Goal: Check status: Check status

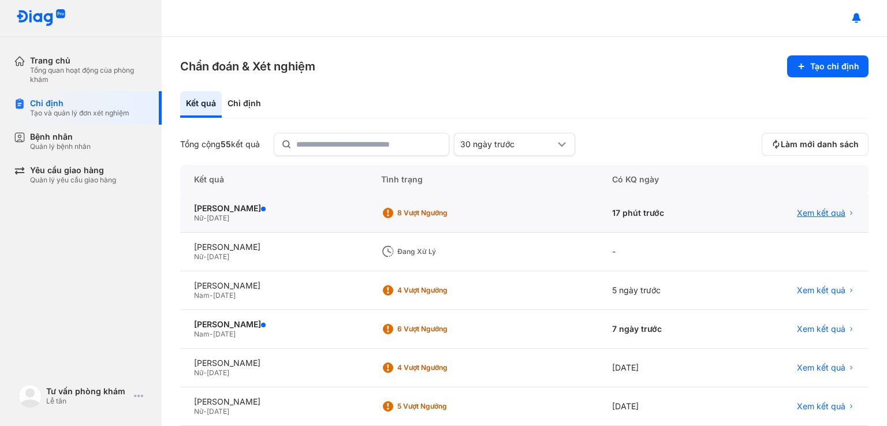
click at [821, 215] on span "Xem kết quả" at bounding box center [821, 213] width 49 height 10
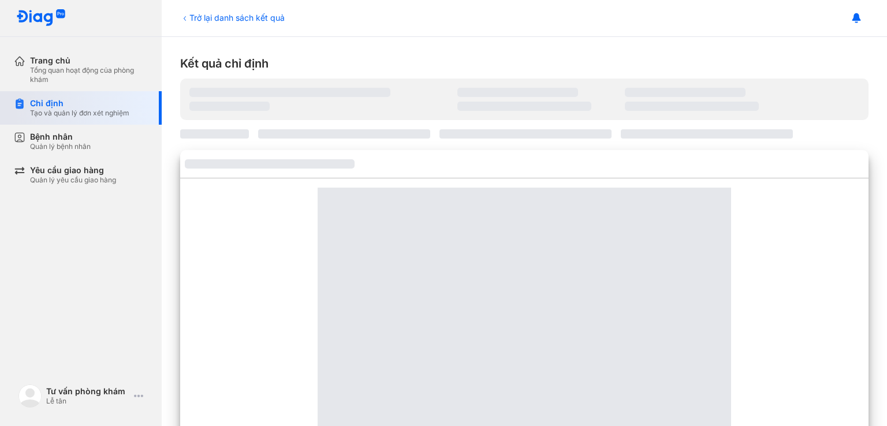
click at [76, 115] on div "Tạo và quản lý đơn xét nghiệm" at bounding box center [79, 113] width 99 height 9
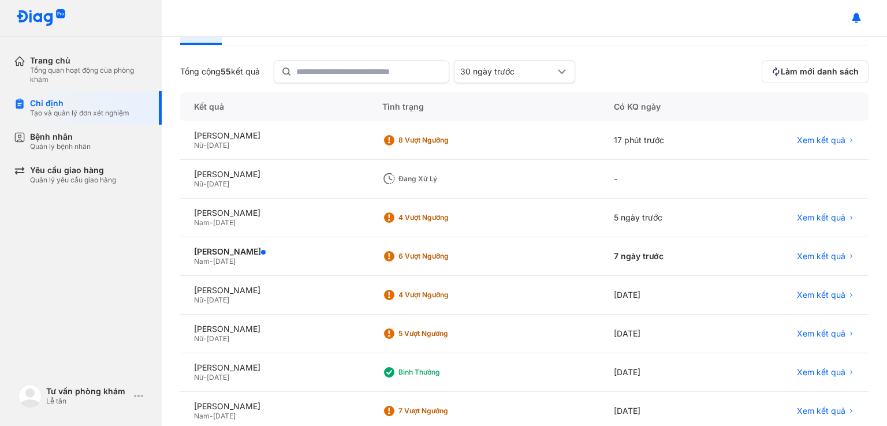
scroll to position [77, 0]
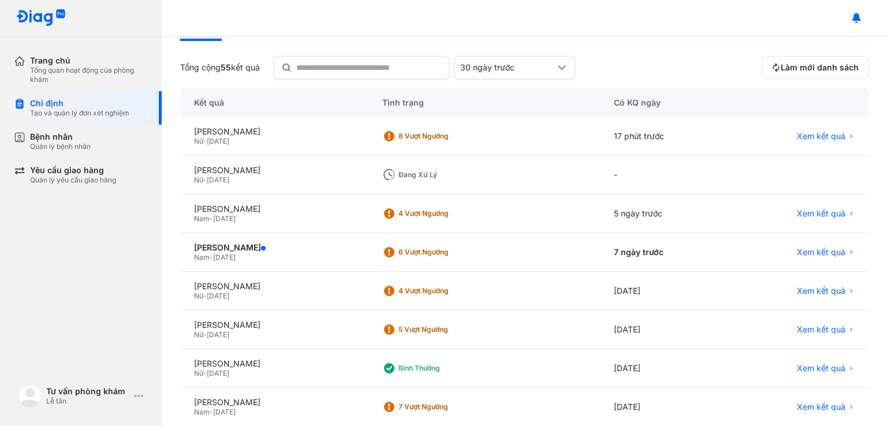
drag, startPoint x: 417, startPoint y: 165, endPoint x: 507, endPoint y: 170, distance: 90.3
click at [496, 170] on div "Đang xử lý" at bounding box center [438, 174] width 113 height 17
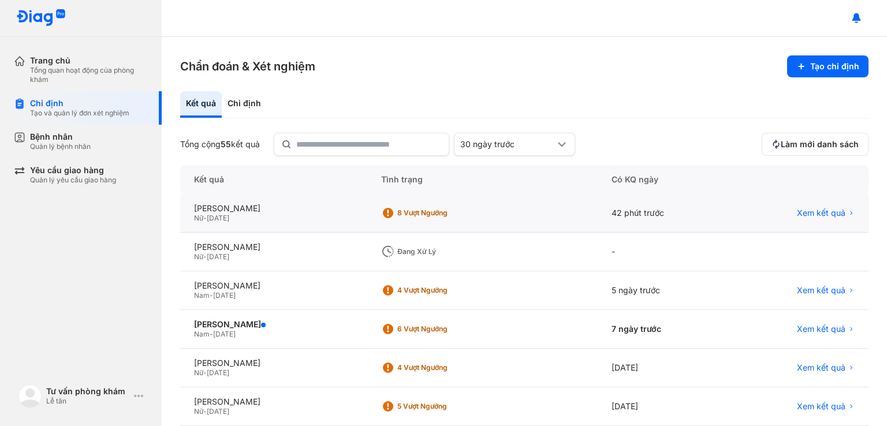
click at [827, 214] on span "Xem kết quả" at bounding box center [821, 213] width 49 height 10
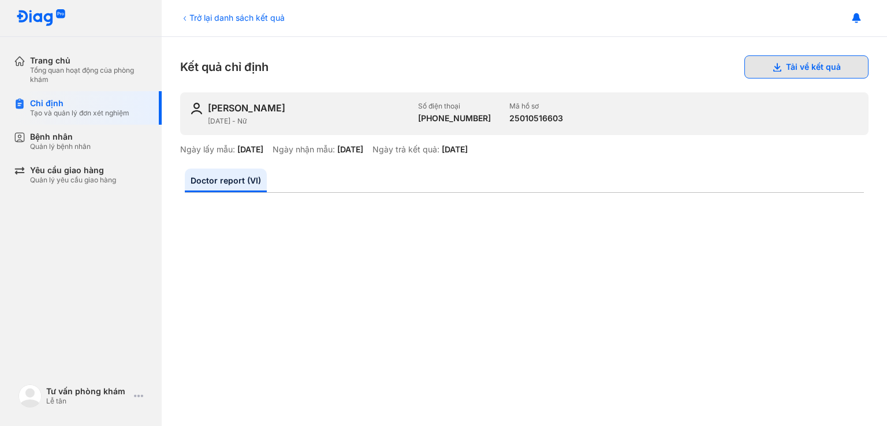
click at [777, 60] on button "Tải về kết quả" at bounding box center [806, 66] width 124 height 23
